Goal: Information Seeking & Learning: Learn about a topic

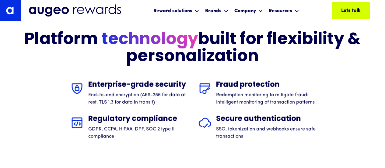
scroll to position [634, 0]
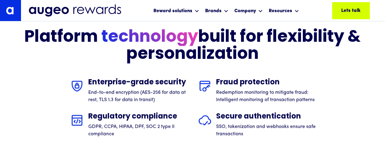
click at [211, 139] on div "Platform ​ technology built for flexibility & personalization Enterprise-grade …" at bounding box center [192, 129] width 385 height 261
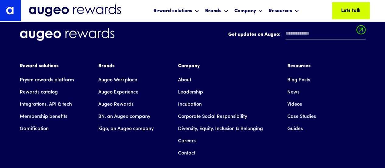
scroll to position [1722, 0]
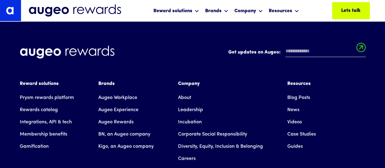
click at [190, 91] on link "About" at bounding box center [184, 97] width 13 height 12
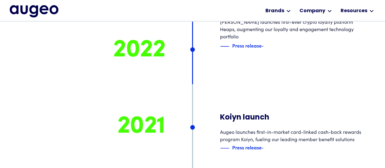
scroll to position [2447, 0]
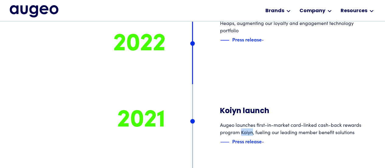
drag, startPoint x: 242, startPoint y: 108, endPoint x: 252, endPoint y: 107, distance: 10.4
click at [252, 121] on div "Augeo launches first-in-market card-linked cash-back rewards program Koiyn, fue…" at bounding box center [291, 128] width 143 height 15
copy div "Koiyn"
